Goal: Task Accomplishment & Management: Manage account settings

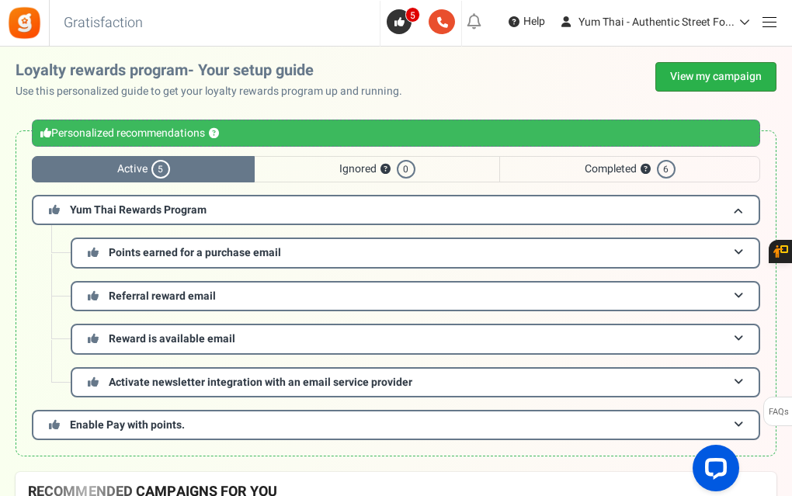
click at [705, 71] on link "View my campaign" at bounding box center [715, 77] width 121 height 30
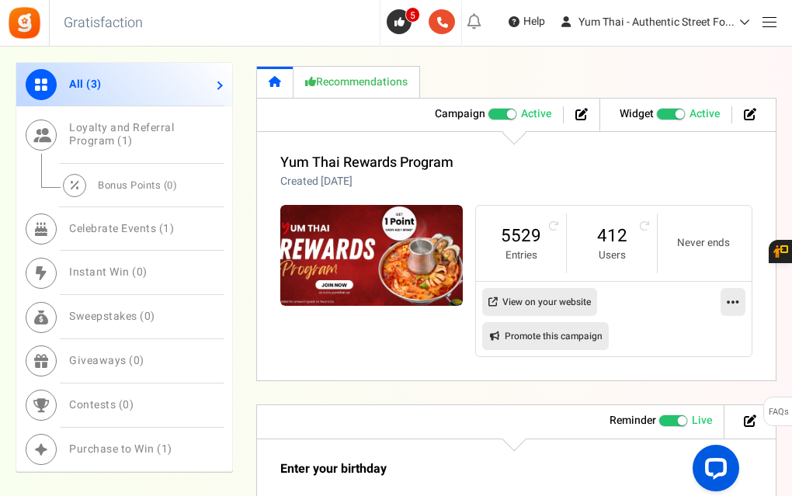
scroll to position [981, 0]
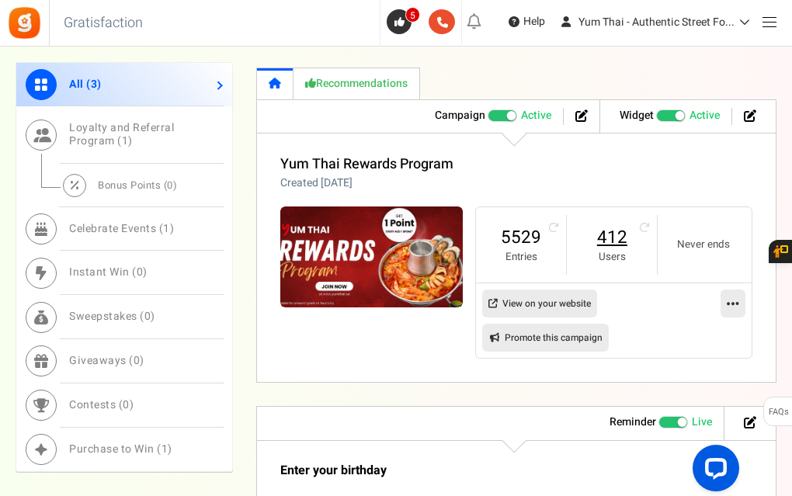
click at [617, 230] on link "412" at bounding box center [611, 237] width 59 height 25
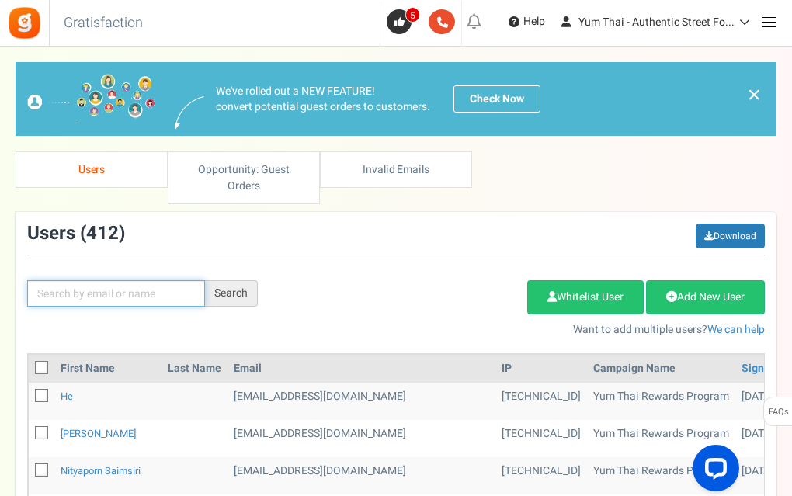
click at [163, 289] on input "text" at bounding box center [116, 293] width 178 height 26
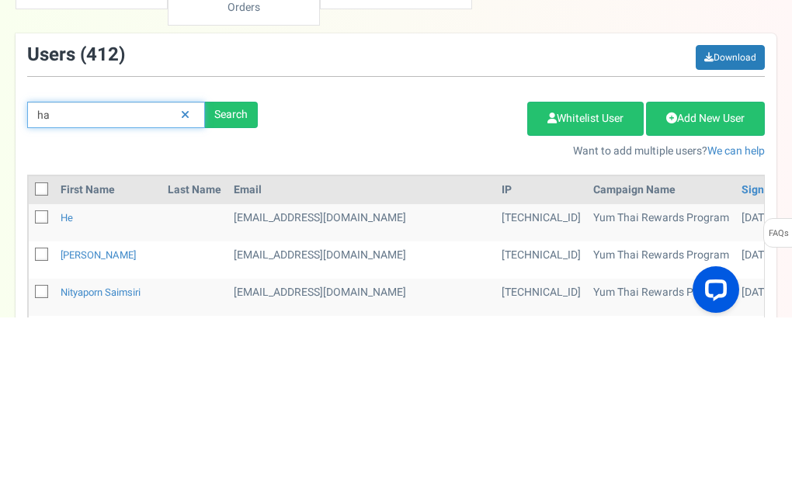
type input "h"
type input "chanalarsen"
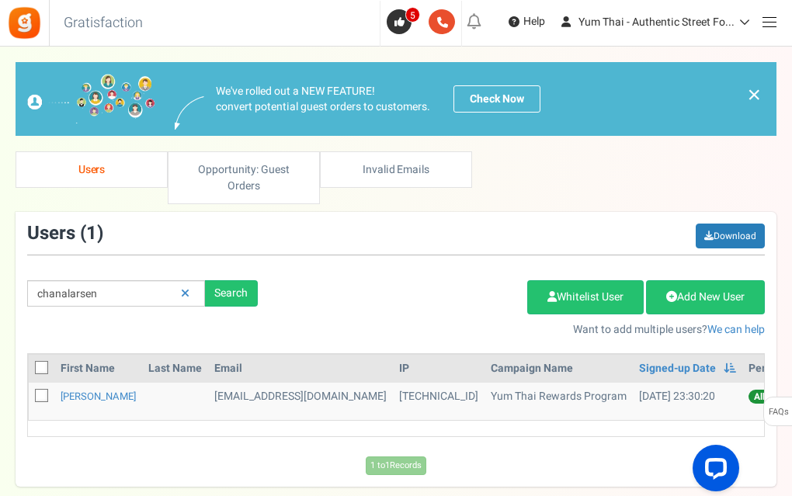
click at [393, 401] on td "[TECHNICAL_ID]" at bounding box center [439, 401] width 92 height 37
click at [633, 398] on td "[DATE] 23:30:20" at bounding box center [687, 401] width 109 height 37
click at [115, 396] on link "[PERSON_NAME]" at bounding box center [98, 396] width 75 height 15
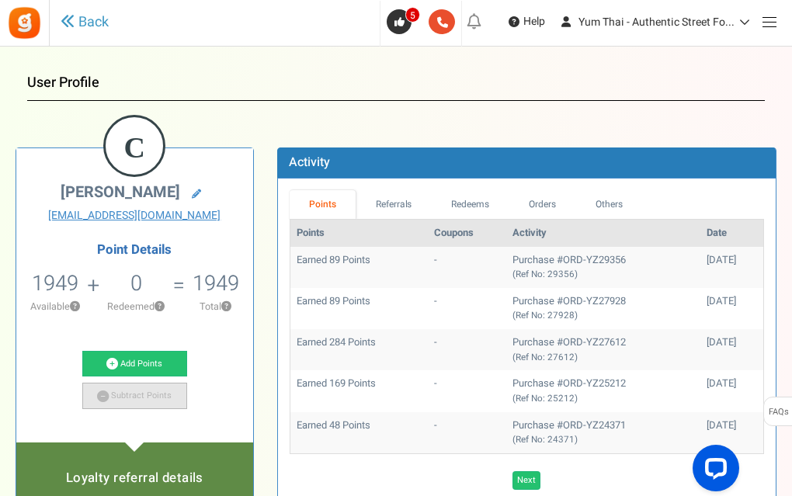
click at [121, 394] on link "Subtract Points" at bounding box center [134, 396] width 105 height 26
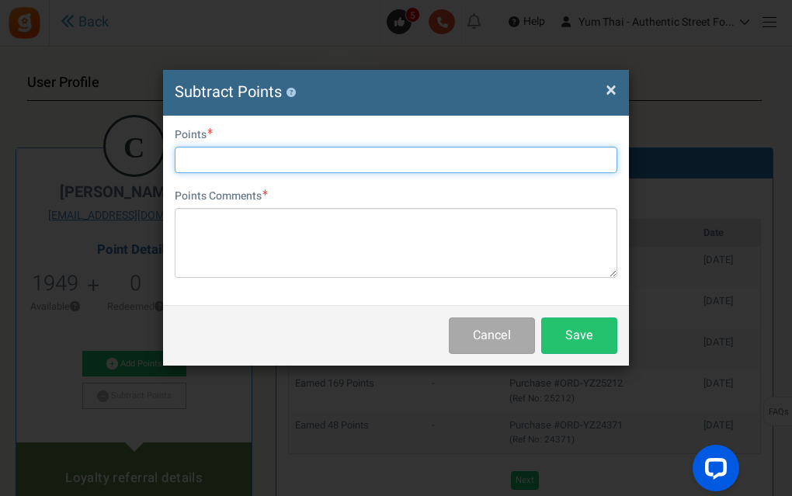
click at [222, 165] on input "text" at bounding box center [396, 160] width 443 height 26
type input "1000"
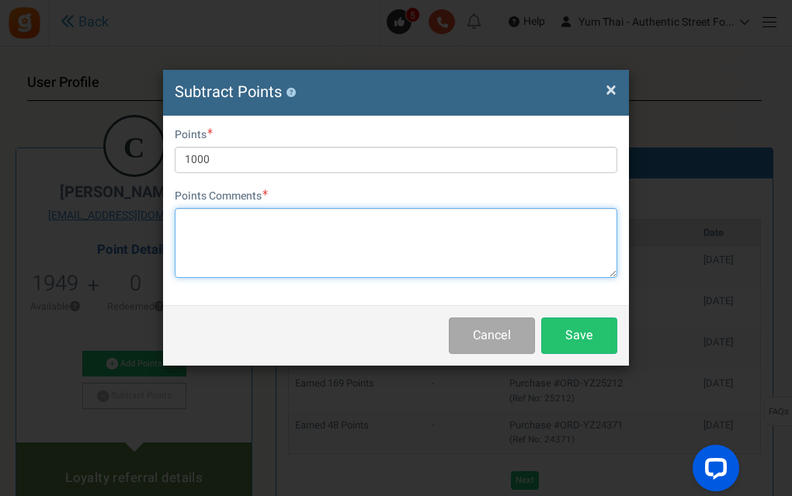
click at [202, 225] on textarea at bounding box center [396, 243] width 443 height 70
click at [227, 227] on textarea at bounding box center [396, 243] width 443 height 70
click at [251, 224] on textarea "ORQ" at bounding box center [396, 243] width 443 height 70
click at [253, 224] on textarea "ORD" at bounding box center [396, 243] width 443 height 70
click at [255, 218] on textarea "ORD-YZ" at bounding box center [396, 243] width 443 height 70
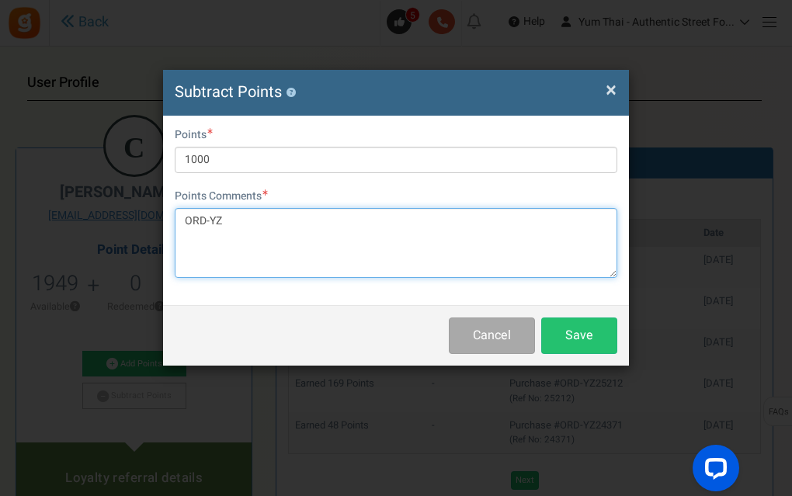
click at [252, 226] on textarea "ORD-YZ" at bounding box center [396, 243] width 443 height 70
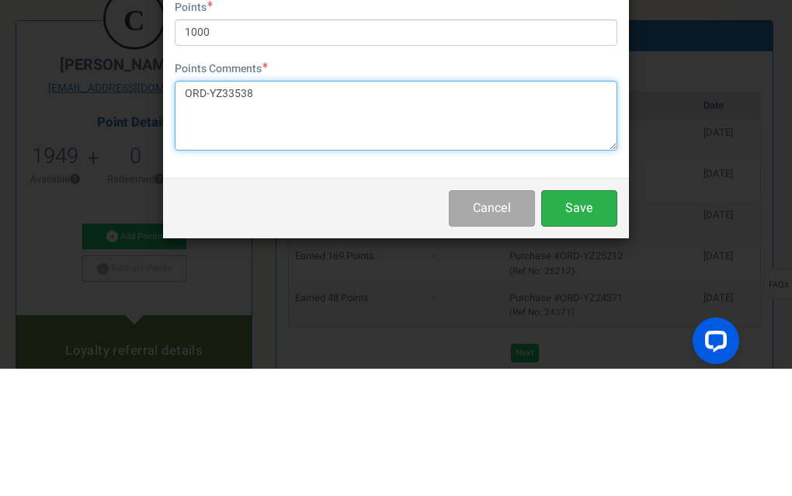
type textarea "ORD-YZ33538"
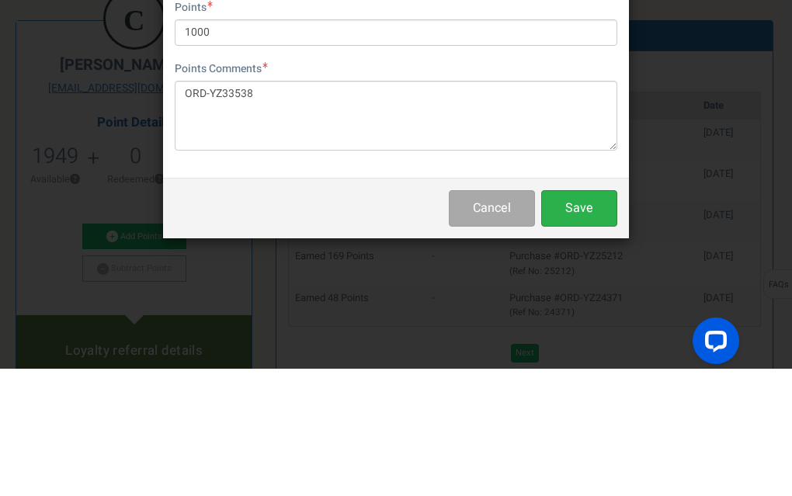
click at [588, 336] on button "Save" at bounding box center [579, 336] width 76 height 36
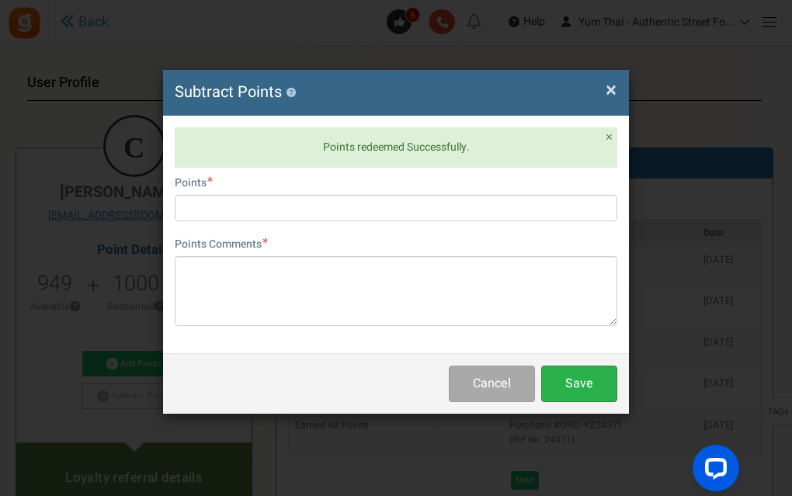
click at [594, 384] on button "Save" at bounding box center [579, 384] width 76 height 36
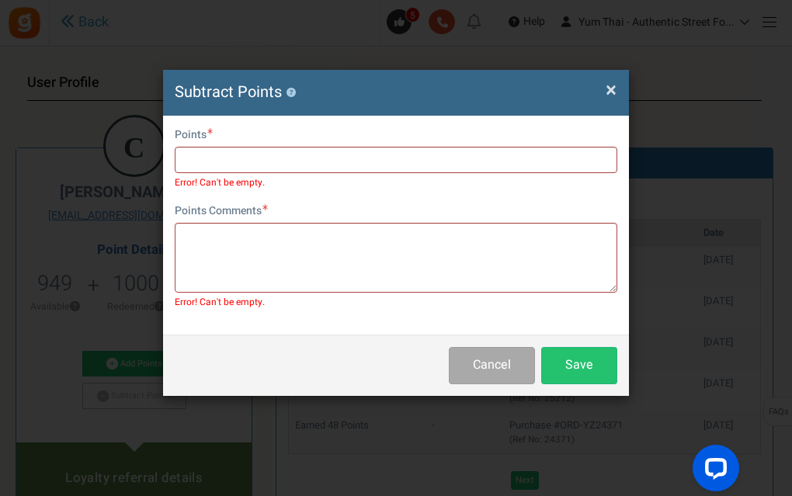
click at [609, 86] on span "×" at bounding box center [611, 90] width 11 height 30
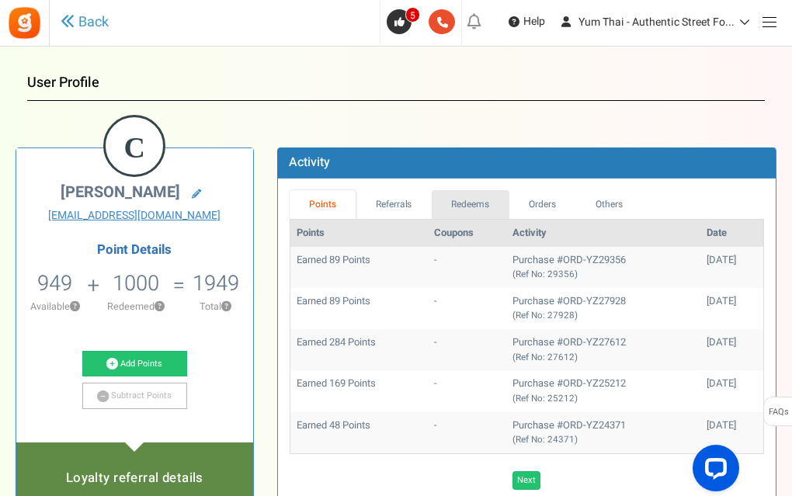
click at [472, 203] on link "Redeems" at bounding box center [471, 204] width 78 height 29
